Goal: Information Seeking & Learning: Learn about a topic

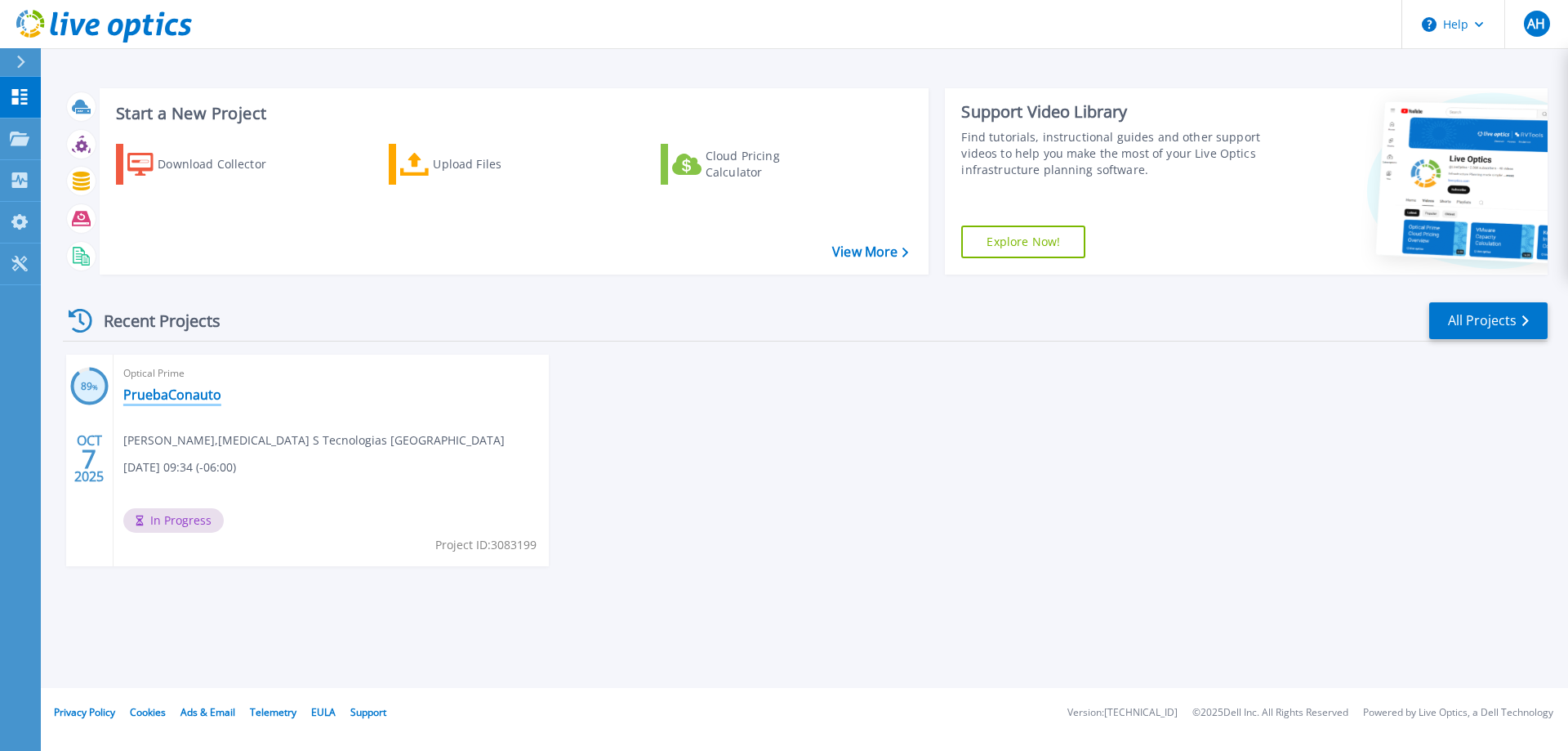
click at [187, 395] on link "PruebaConauto" at bounding box center [172, 394] width 98 height 16
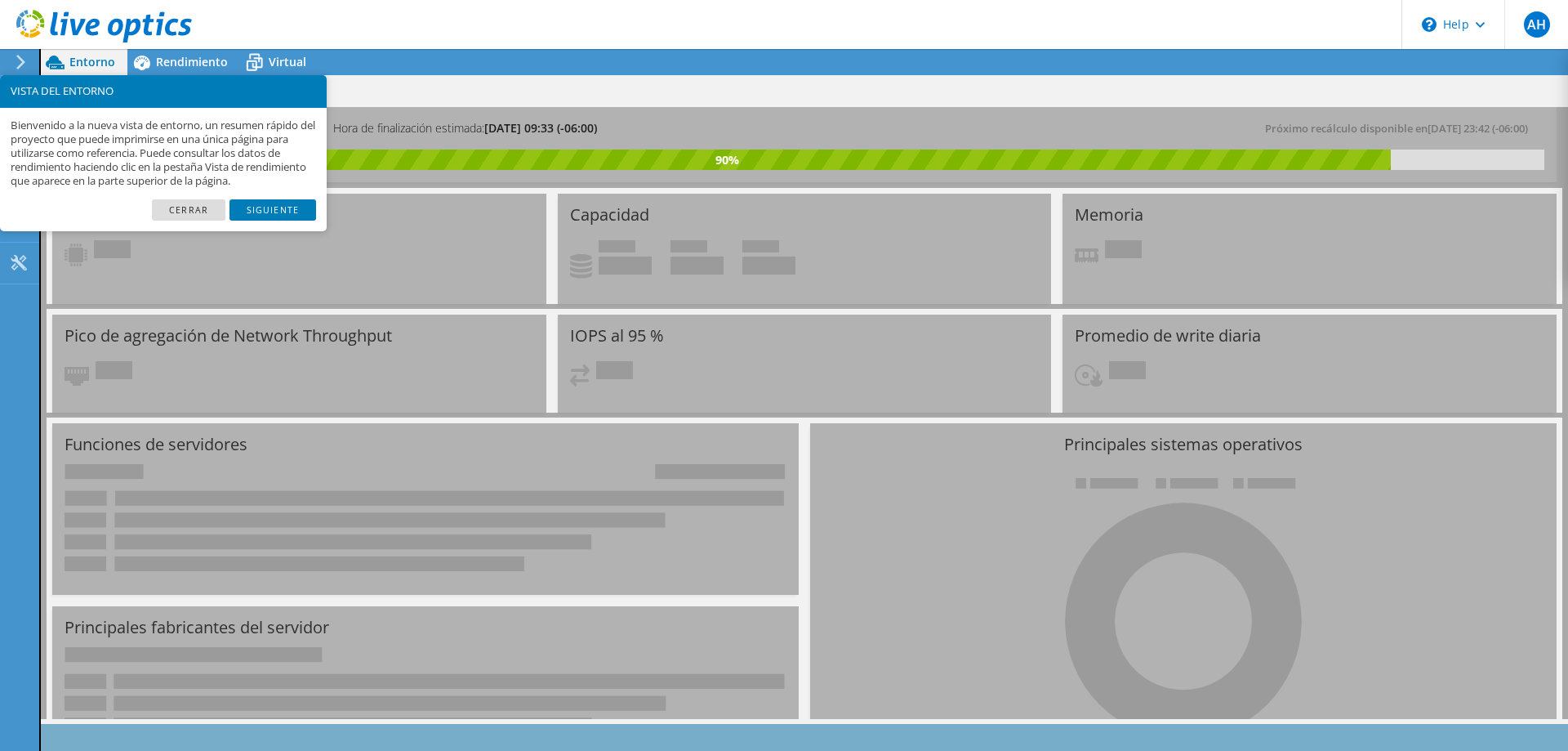
click at [423, 92] on div "PruebaConauto Imprimir" at bounding box center [804, 91] width 1527 height 30
click at [191, 209] on link "Cerrar" at bounding box center [188, 210] width 73 height 21
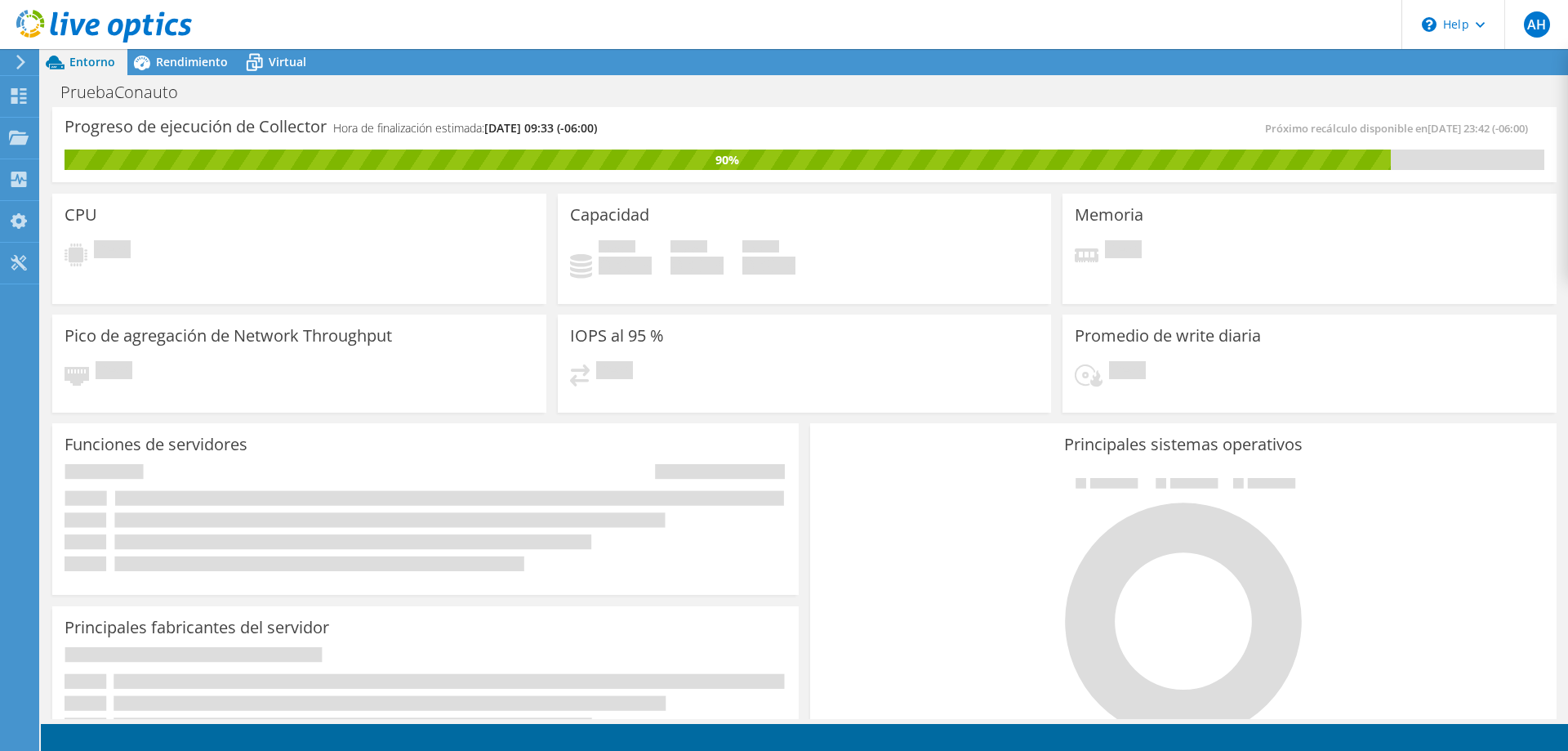
click at [18, 62] on icon at bounding box center [20, 61] width 12 height 14
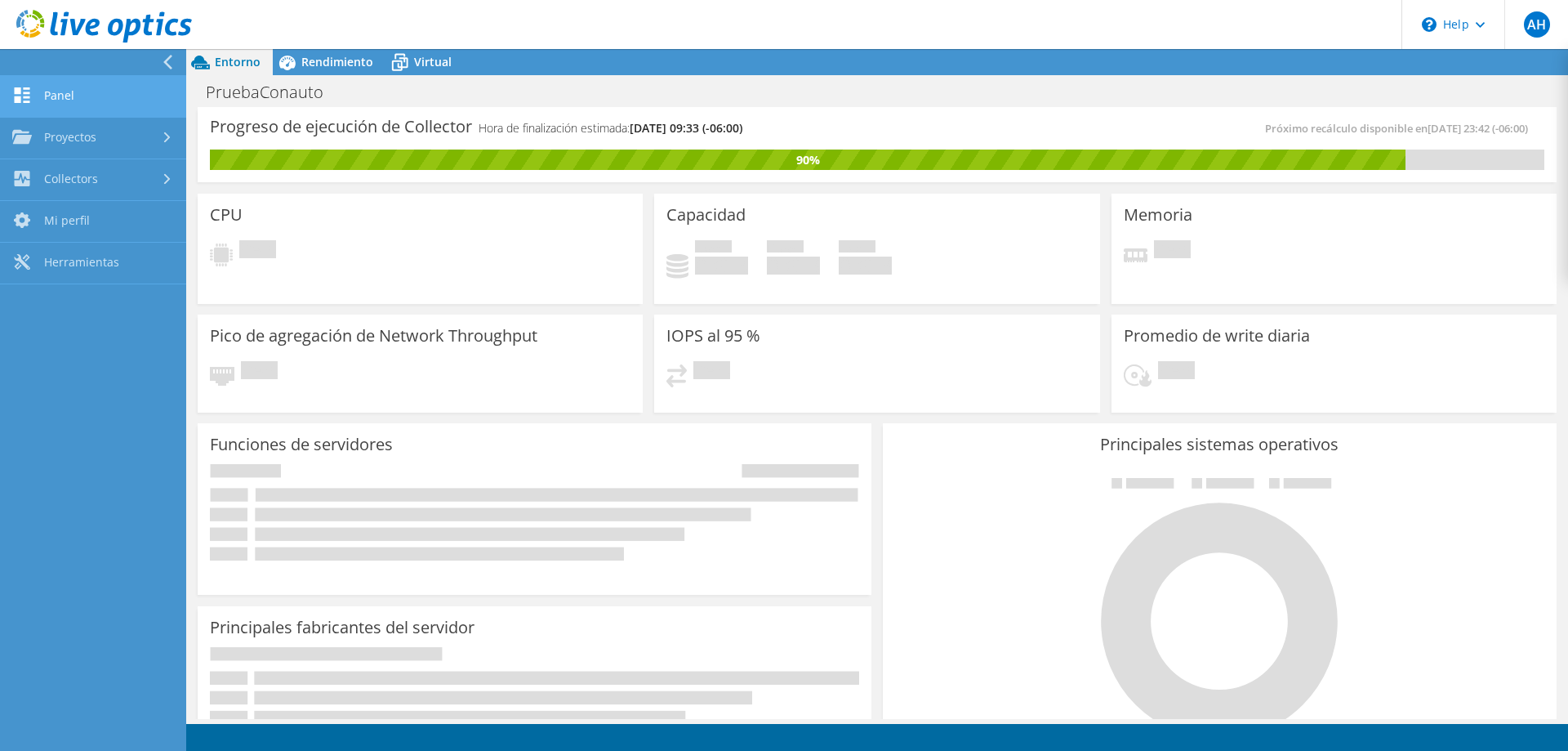
click at [50, 92] on link "Panel" at bounding box center [93, 96] width 187 height 42
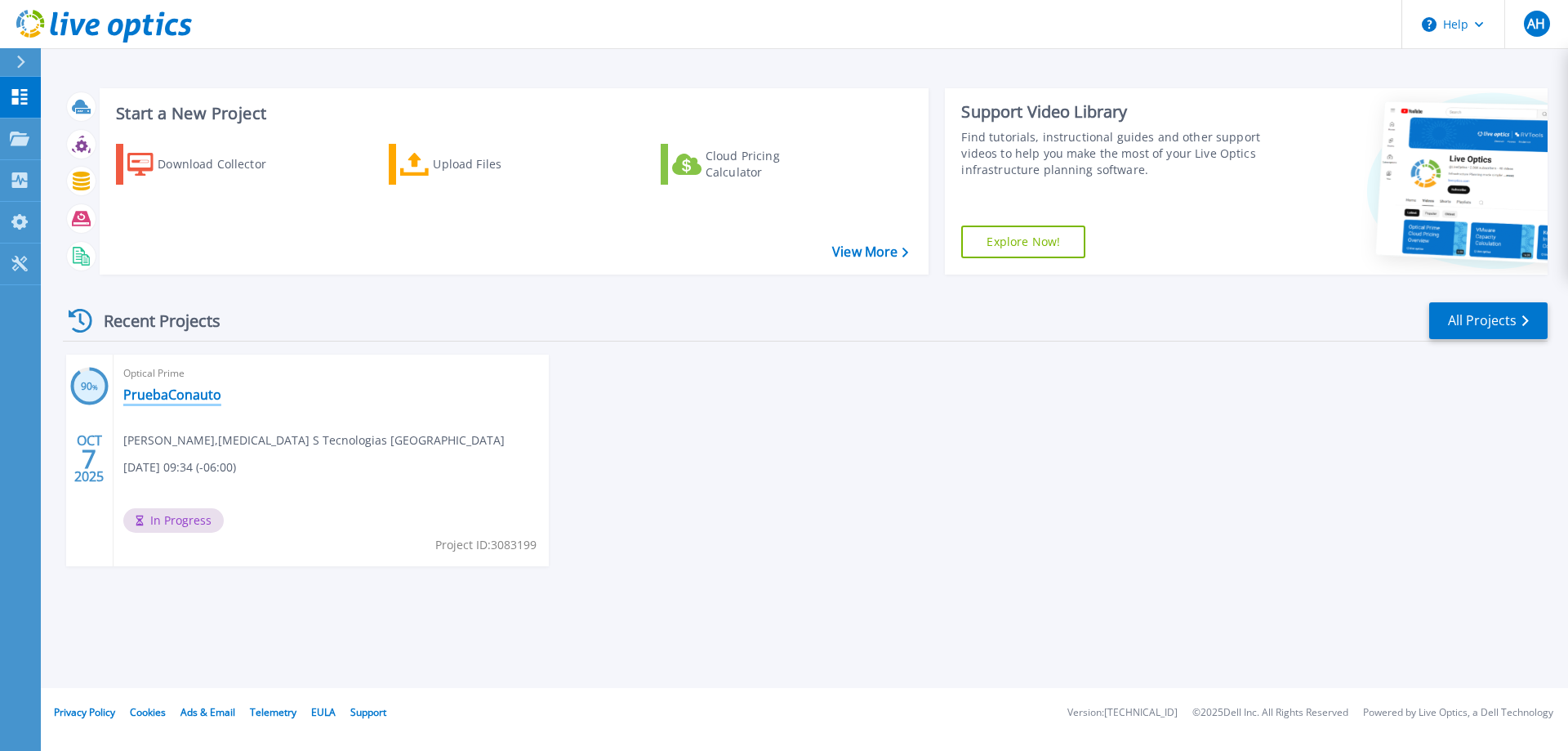
click at [194, 394] on link "PruebaConauto" at bounding box center [172, 394] width 98 height 16
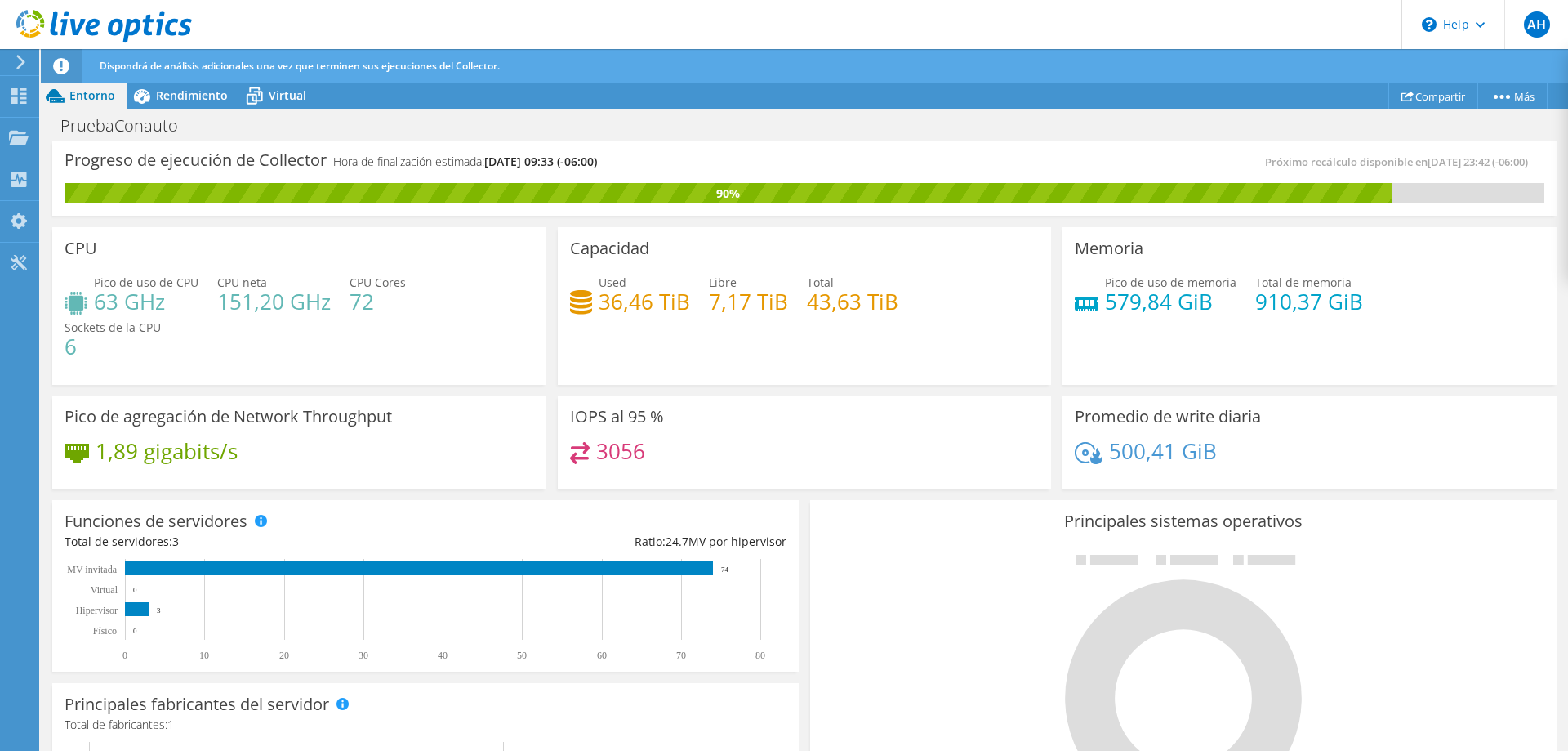
scroll to position [246, 0]
click at [190, 90] on span "Rendimiento" at bounding box center [192, 95] width 72 height 15
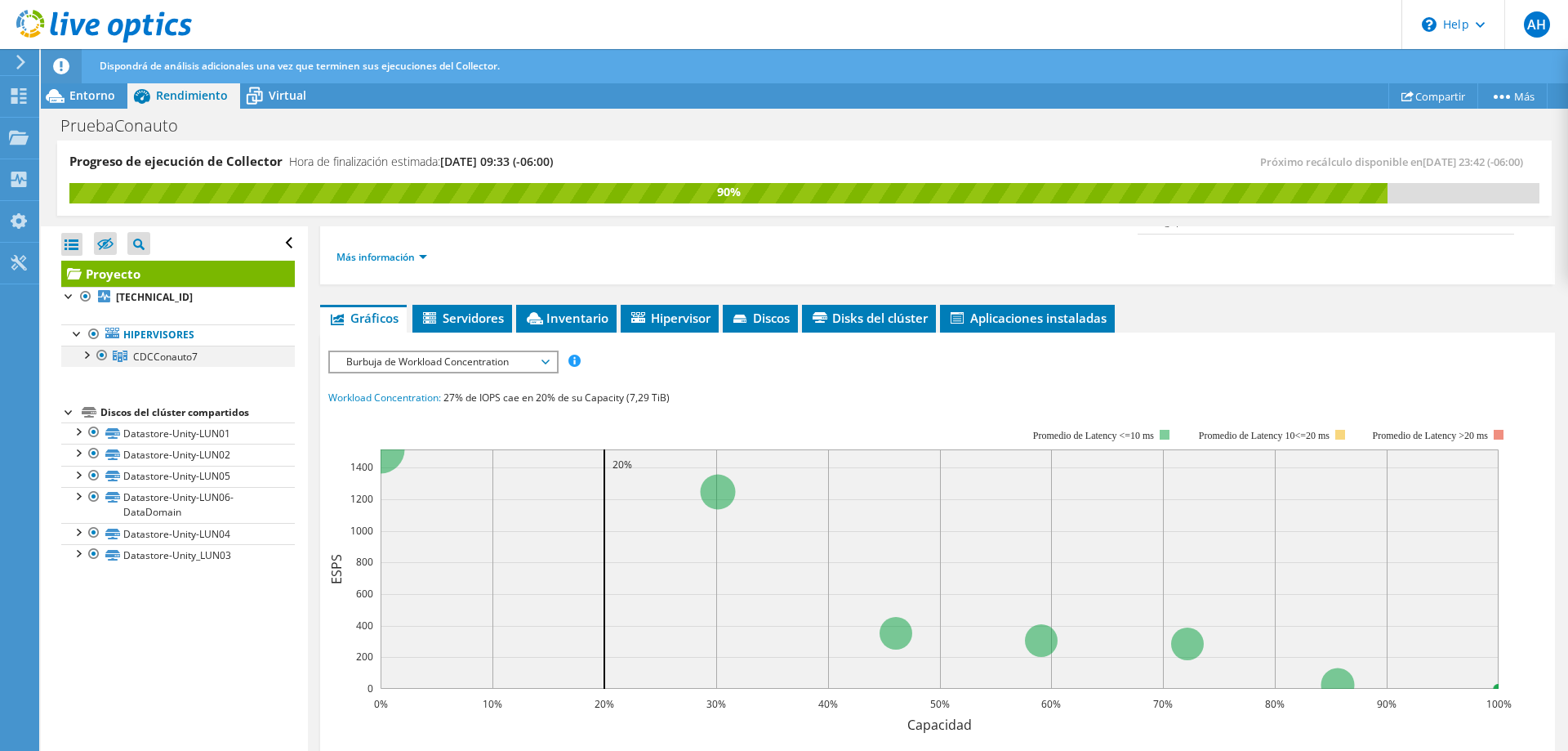
click at [89, 354] on div at bounding box center [85, 353] width 16 height 16
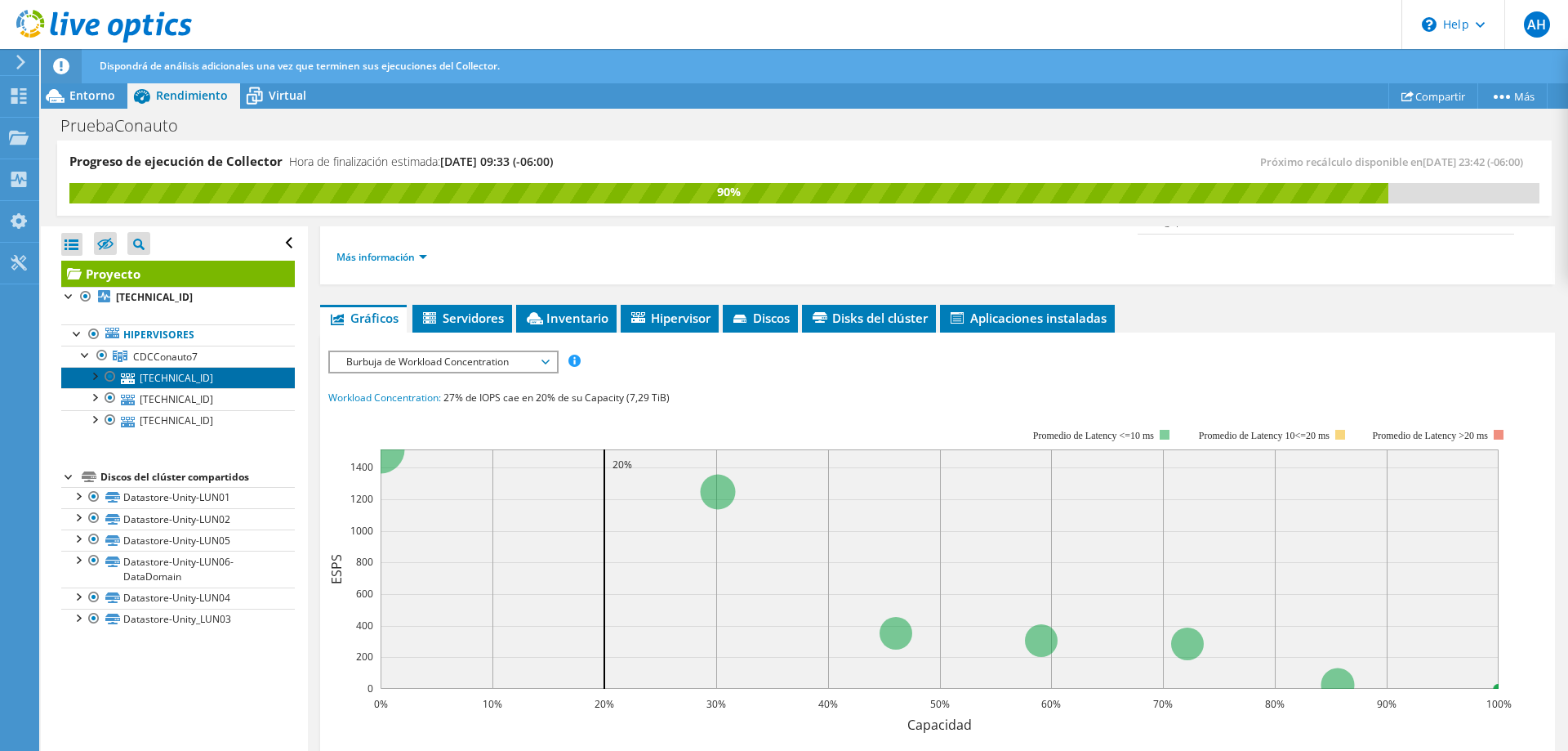
click at [177, 378] on link "[TECHNICAL_ID]" at bounding box center [178, 377] width 233 height 21
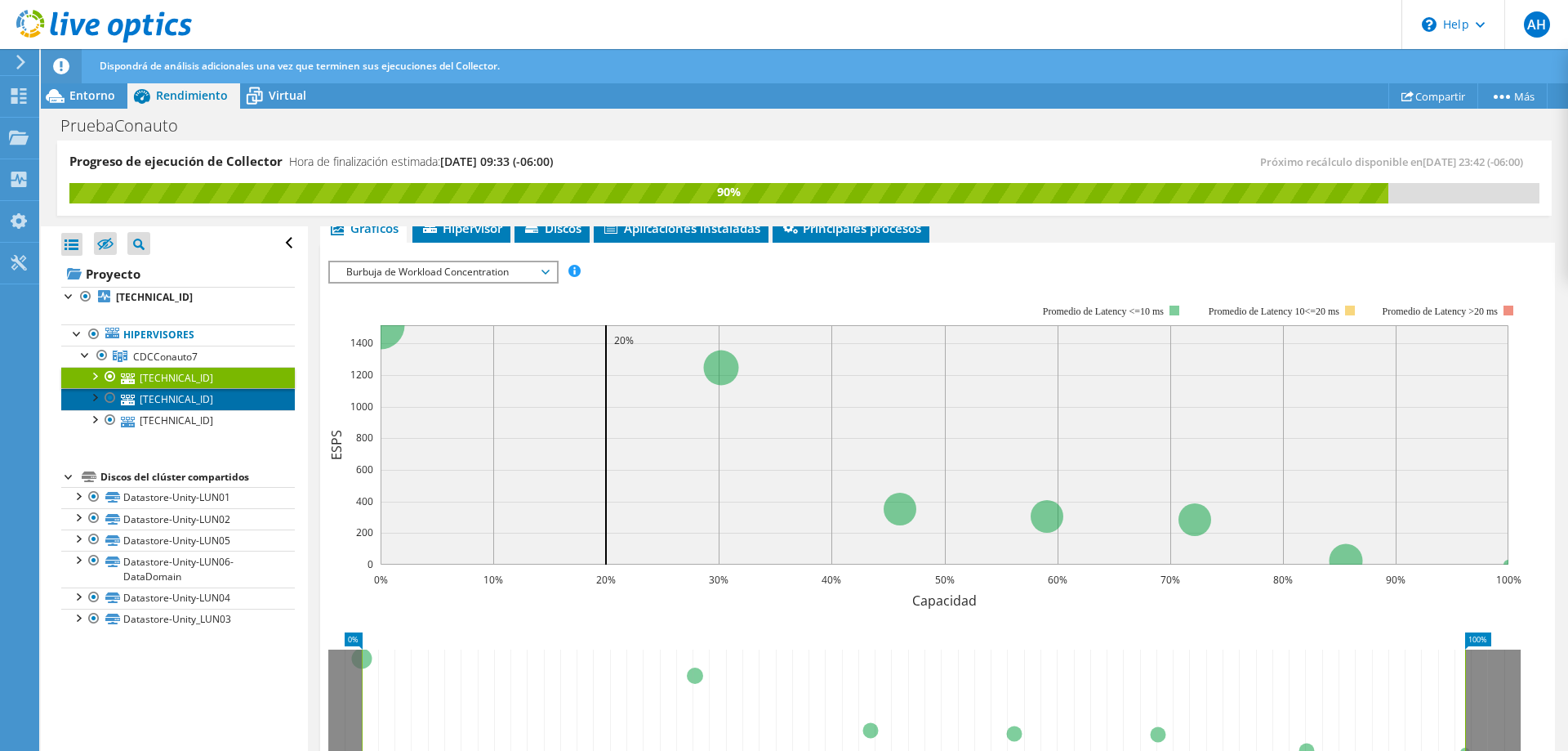
click at [176, 400] on link "[TECHNICAL_ID]" at bounding box center [178, 398] width 233 height 21
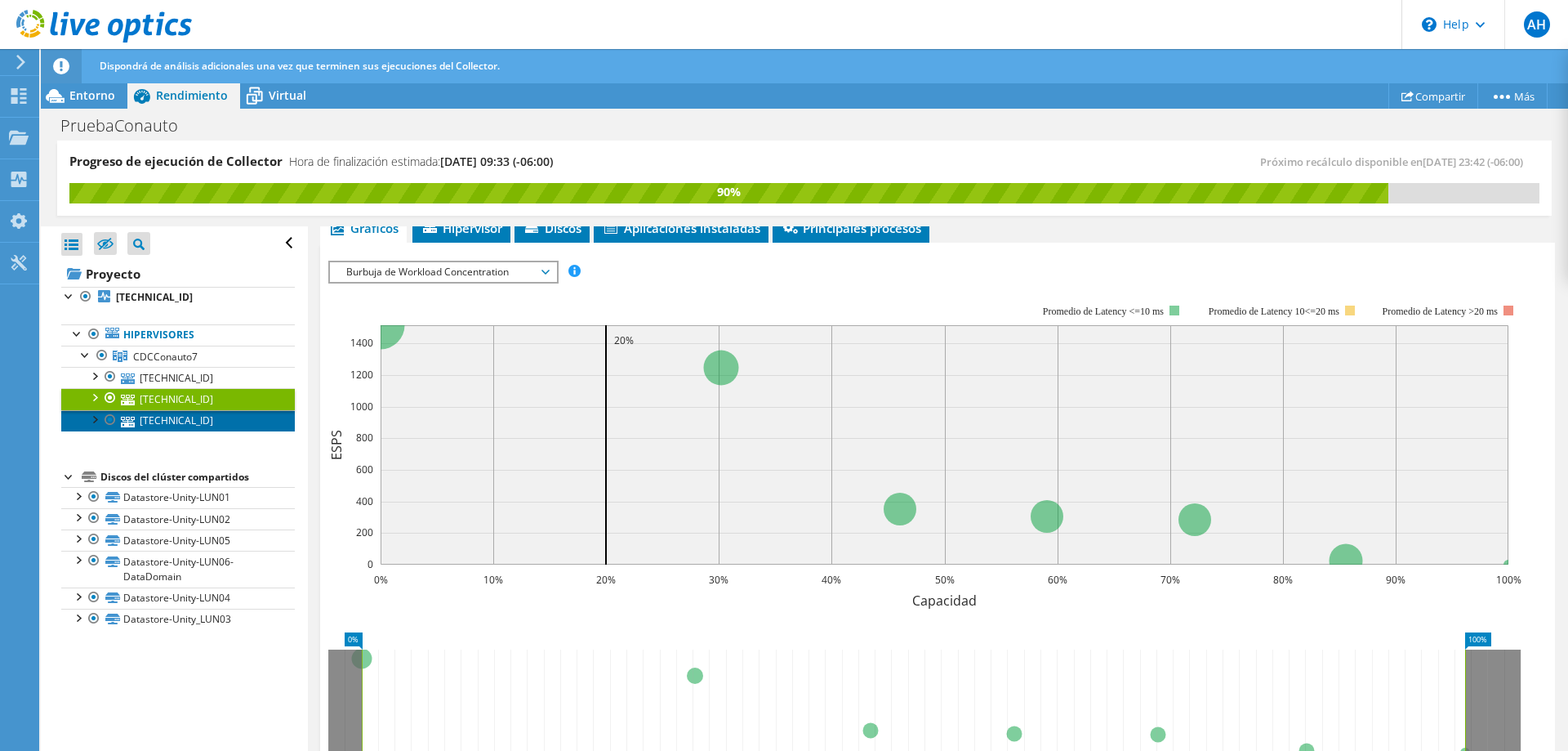
click at [176, 424] on link "[TECHNICAL_ID]" at bounding box center [178, 420] width 233 height 21
click at [92, 376] on div at bounding box center [94, 374] width 16 height 16
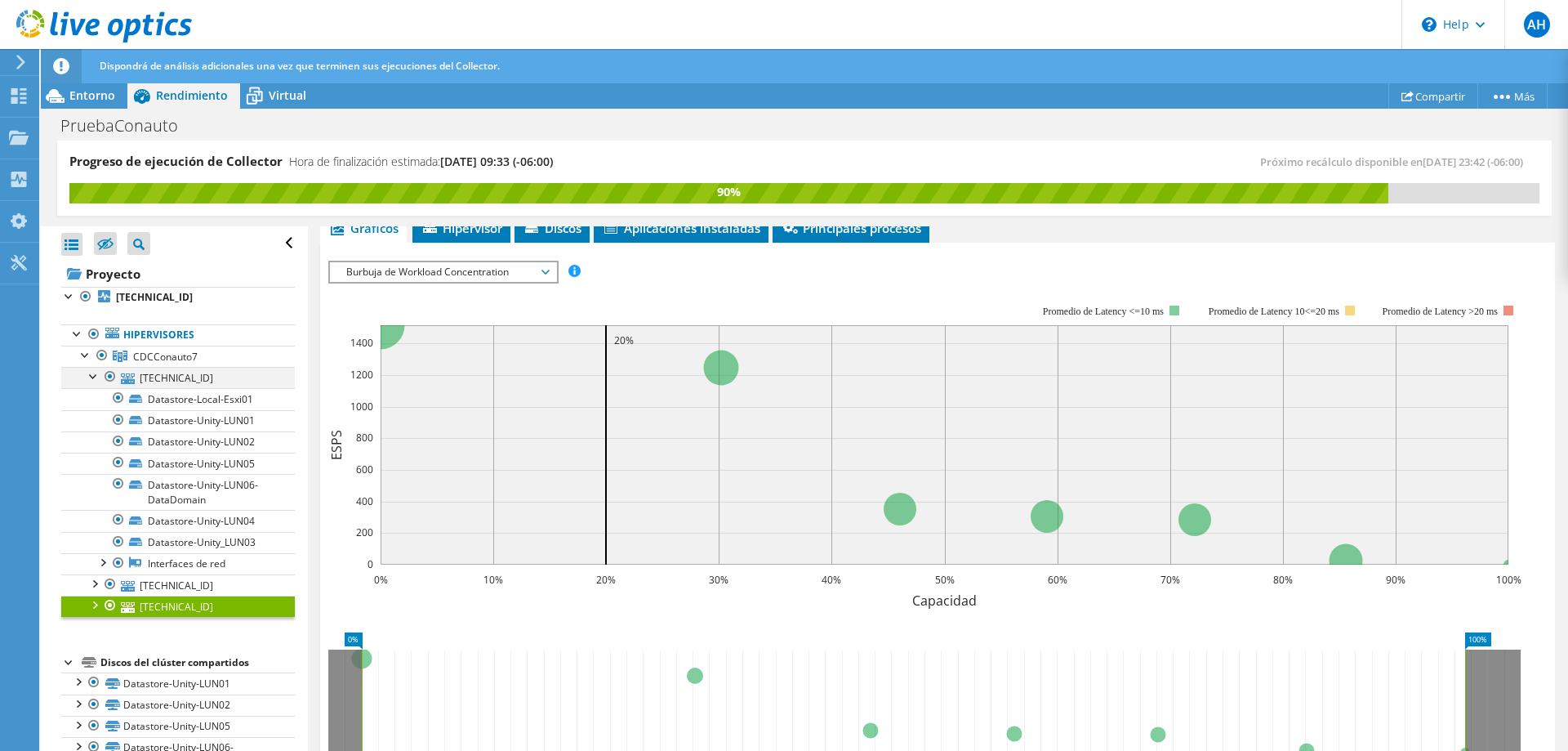
click at [90, 375] on div at bounding box center [94, 374] width 16 height 16
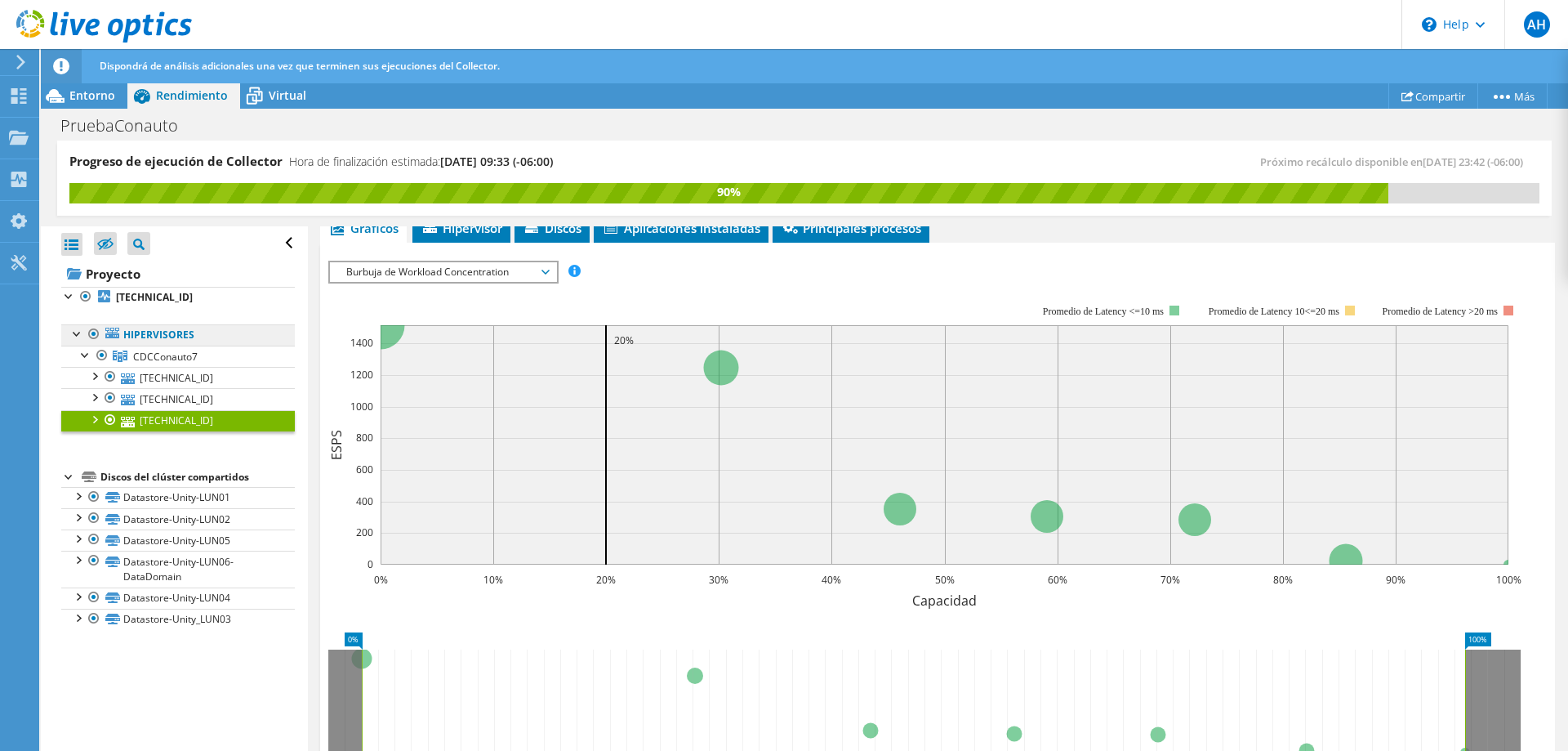
click at [154, 335] on link "Hipervisores" at bounding box center [178, 334] width 233 height 21
click at [81, 495] on div at bounding box center [77, 494] width 16 height 16
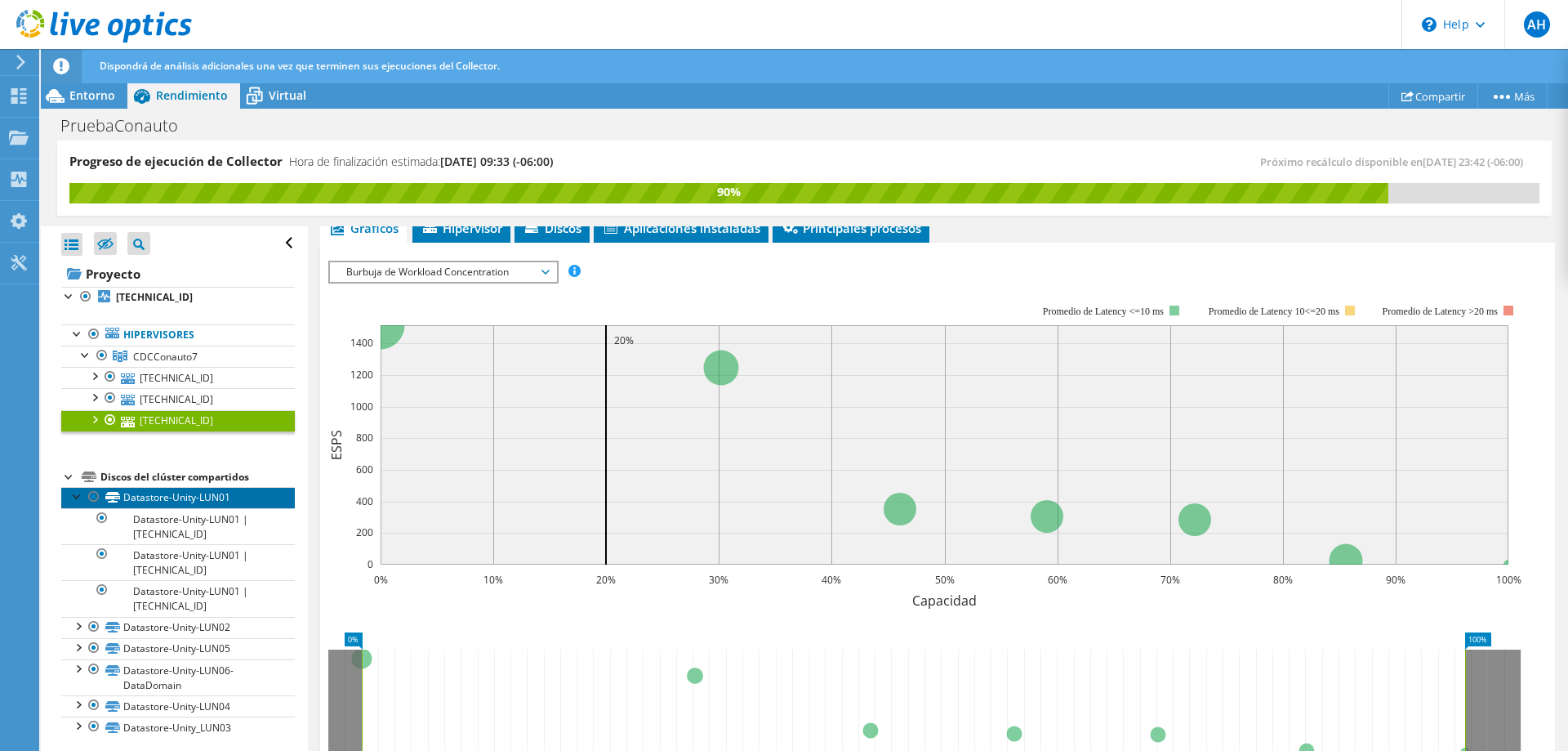
click at [182, 500] on link "Datastore-Unity-LUN01" at bounding box center [178, 497] width 233 height 21
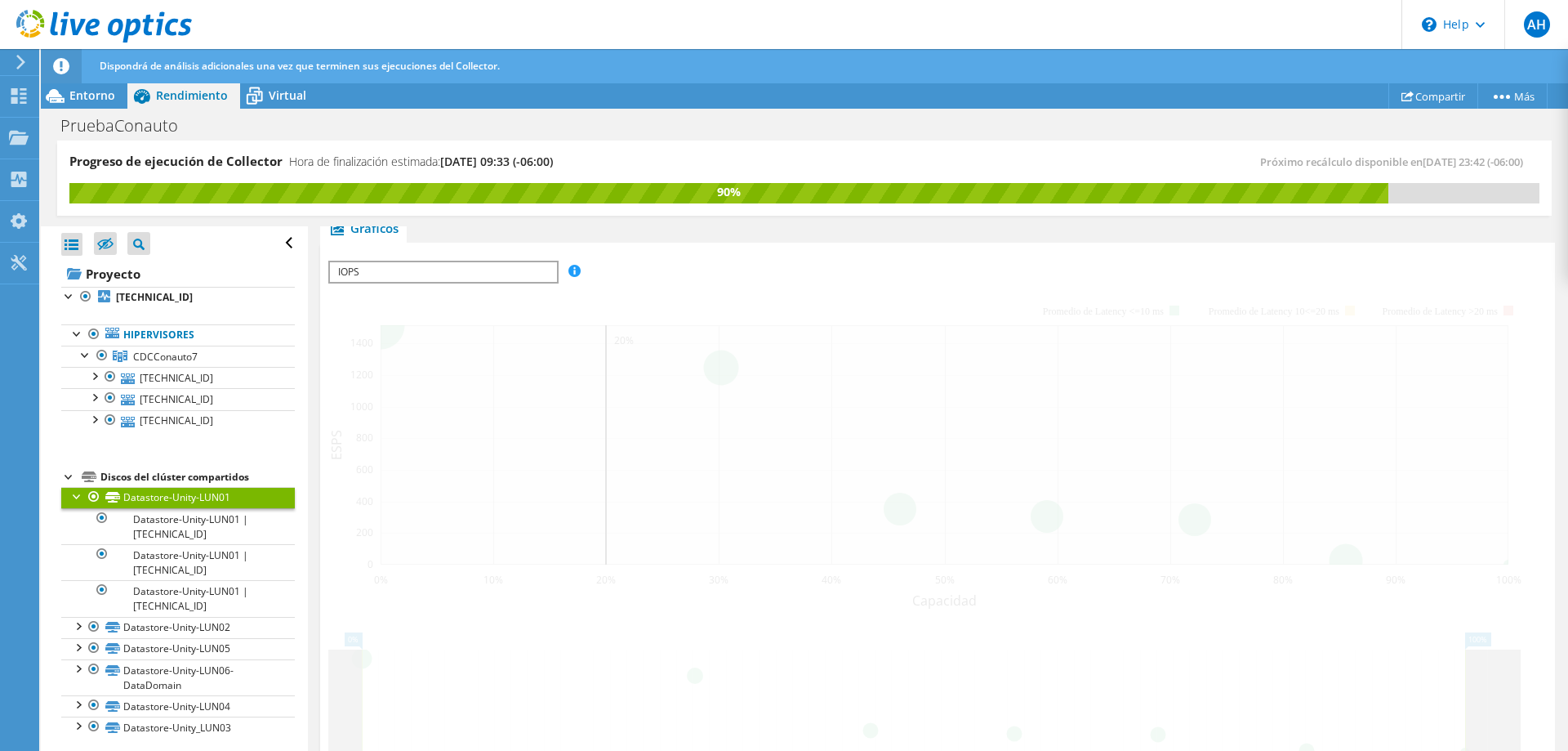
scroll to position [331, 0]
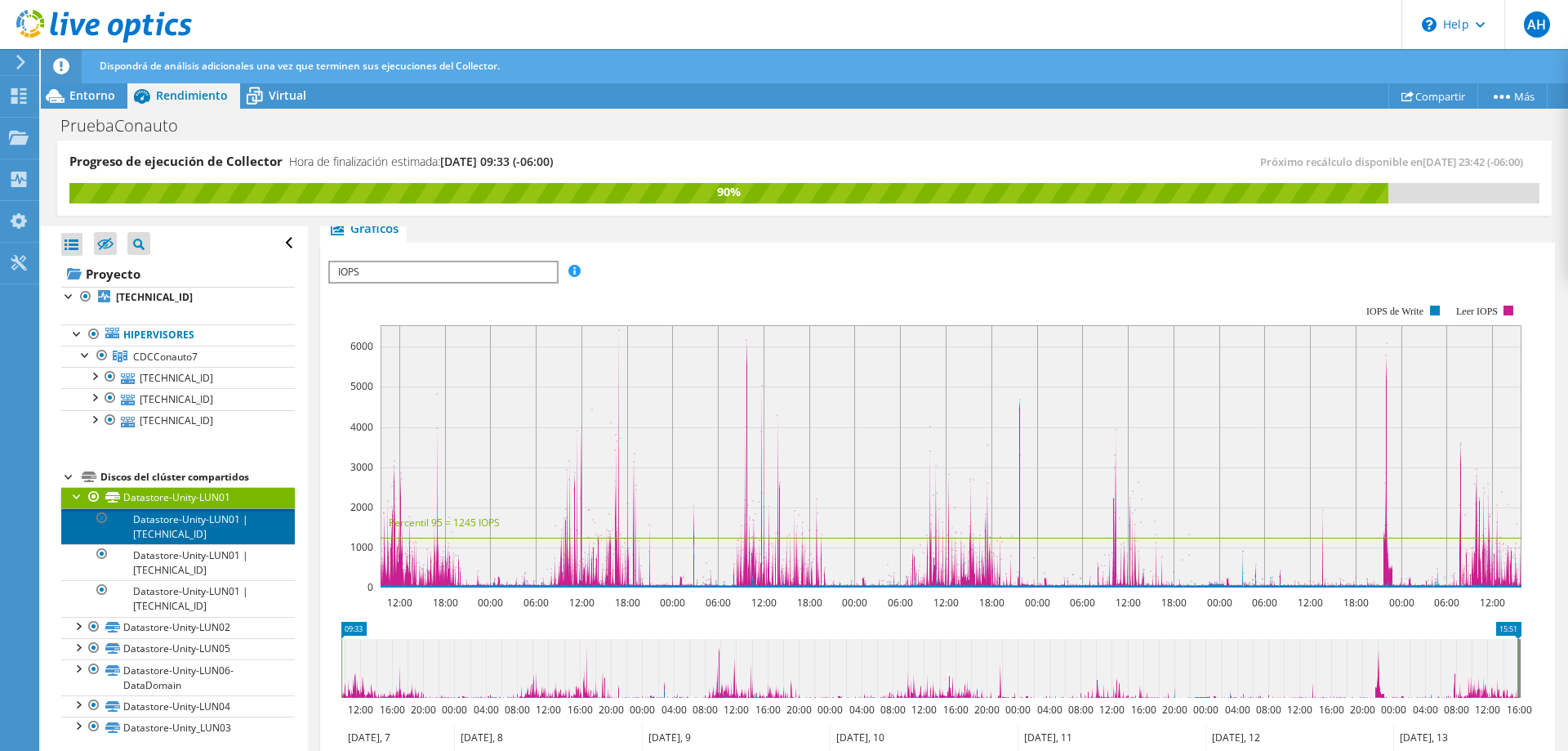
click at [180, 524] on link "Datastore-Unity-LUN01 | [TECHNICAL_ID]" at bounding box center [178, 526] width 233 height 36
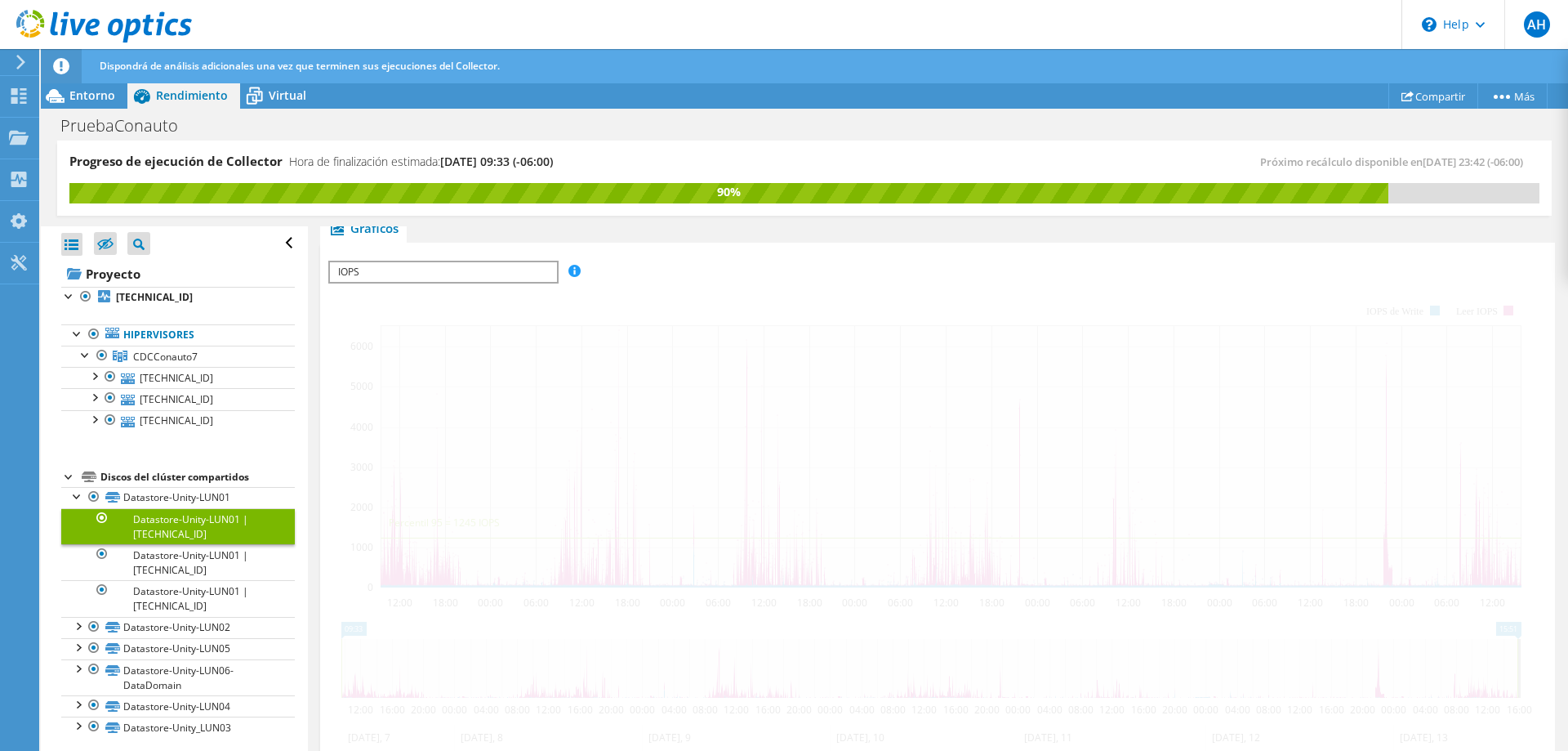
scroll to position [274, 0]
click at [193, 496] on link "Datastore-Unity-LUN01" at bounding box center [178, 497] width 233 height 21
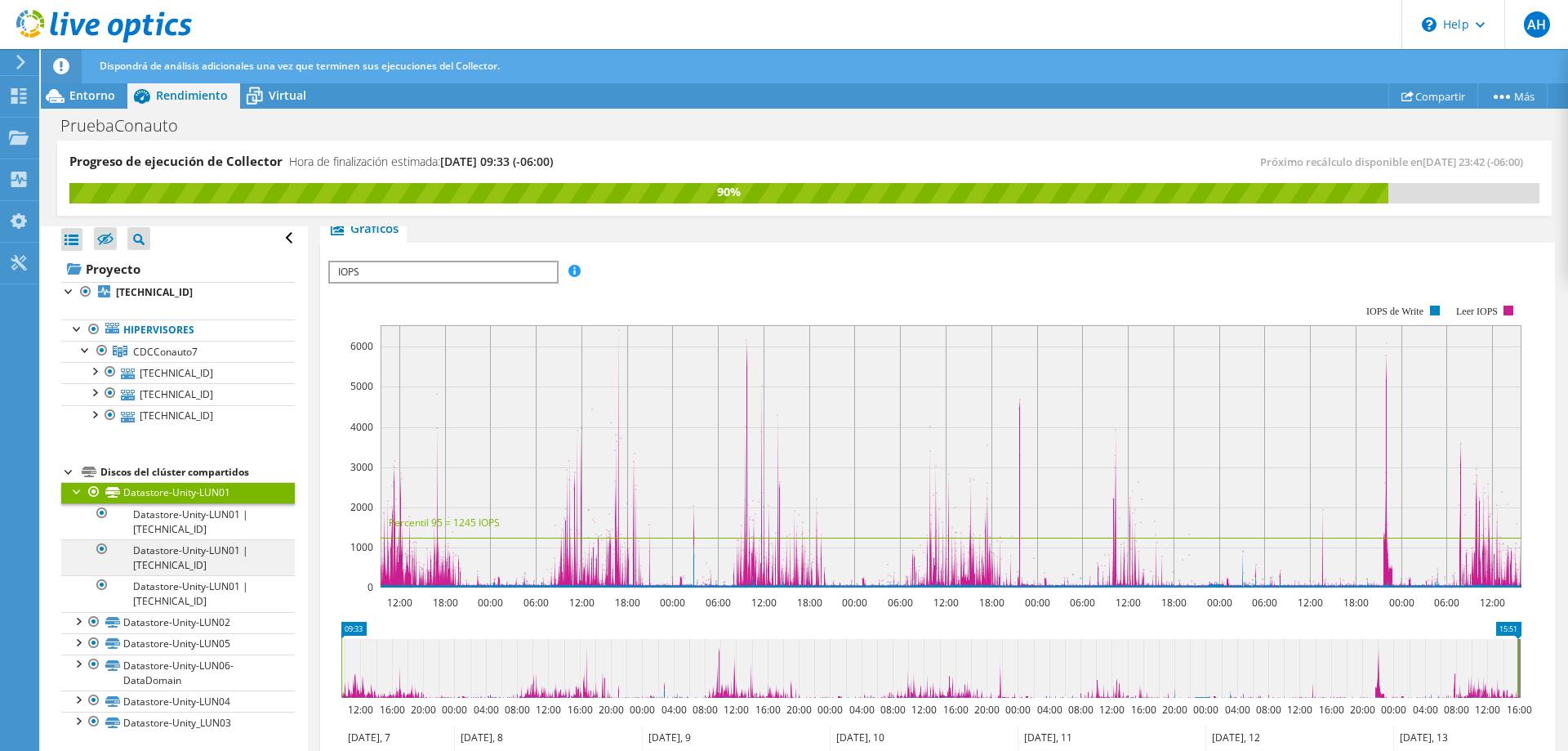
scroll to position [6, 0]
click at [78, 619] on div at bounding box center [77, 619] width 16 height 16
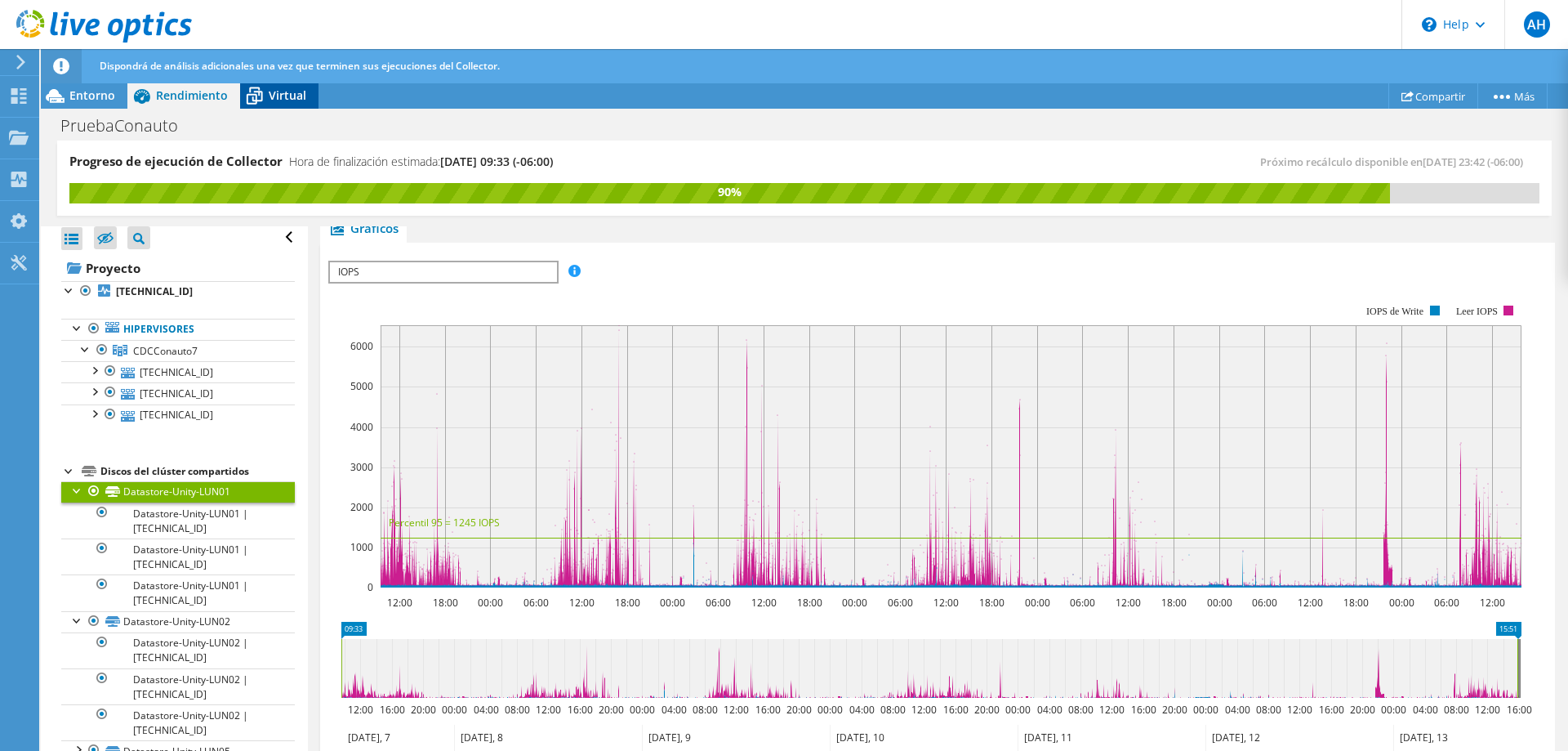
click at [288, 107] on div "Virtual" at bounding box center [280, 95] width 78 height 26
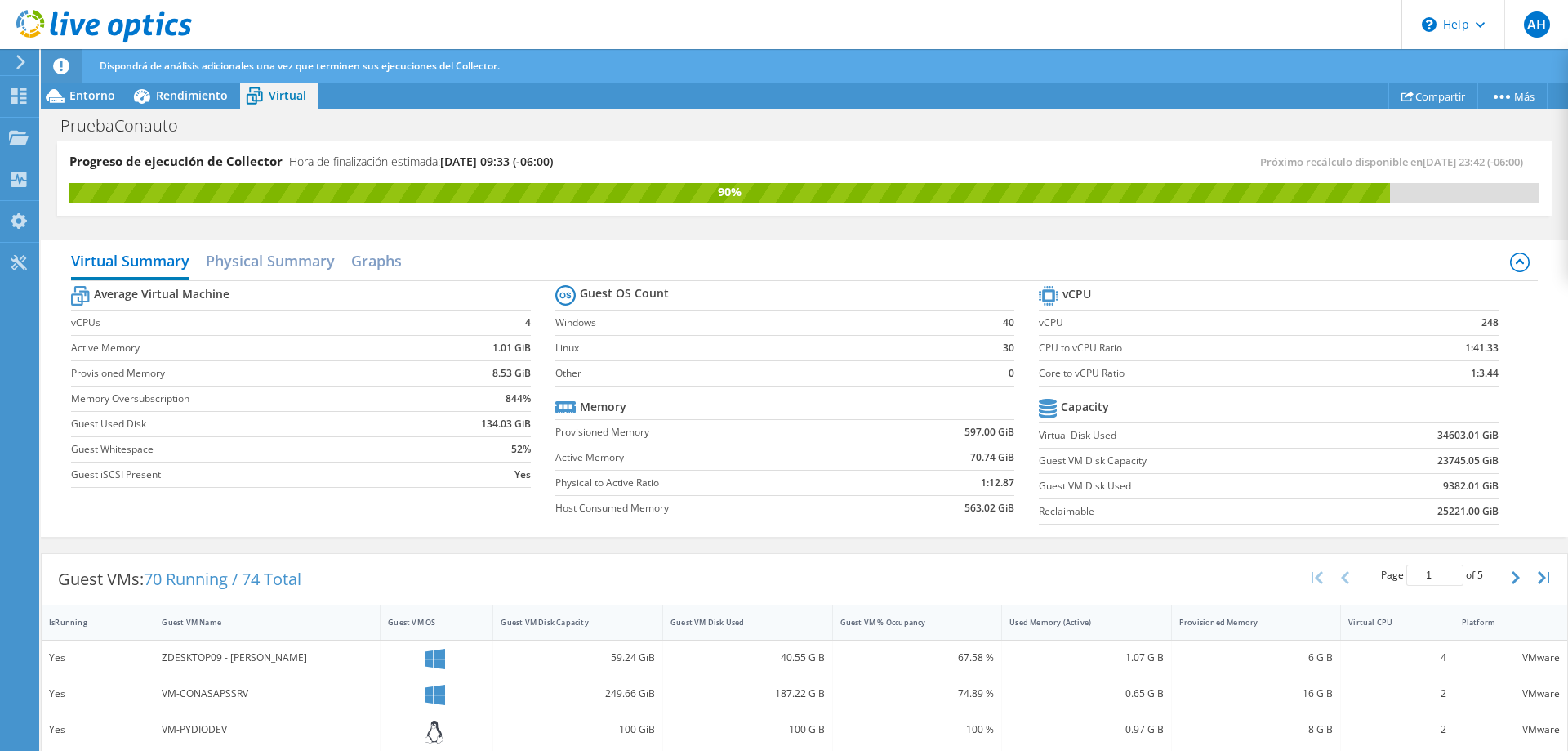
scroll to position [277, 0]
click at [257, 256] on h2 "Physical Summary" at bounding box center [270, 263] width 129 height 36
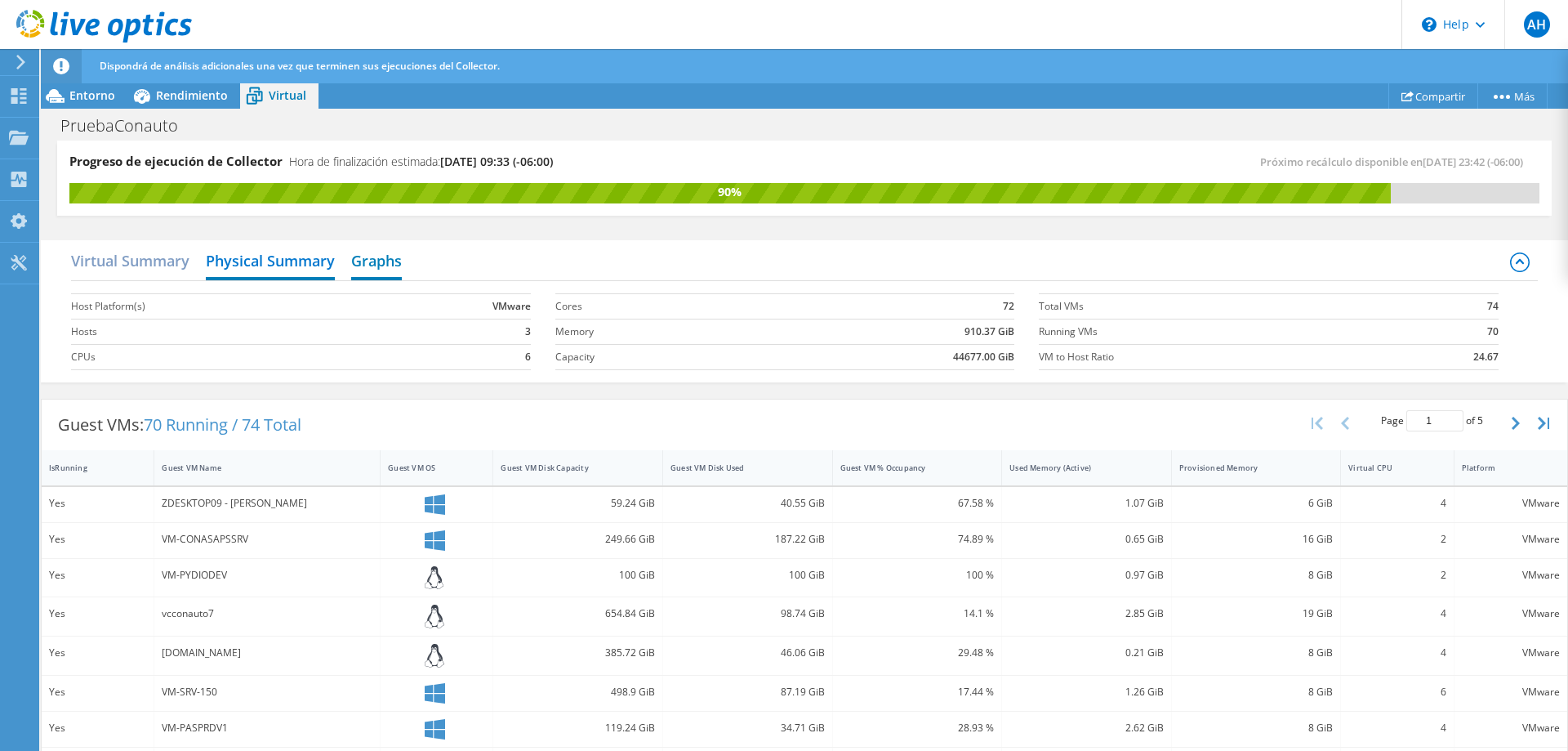
click at [378, 257] on h2 "Graphs" at bounding box center [376, 263] width 50 height 36
